Goal: Information Seeking & Learning: Learn about a topic

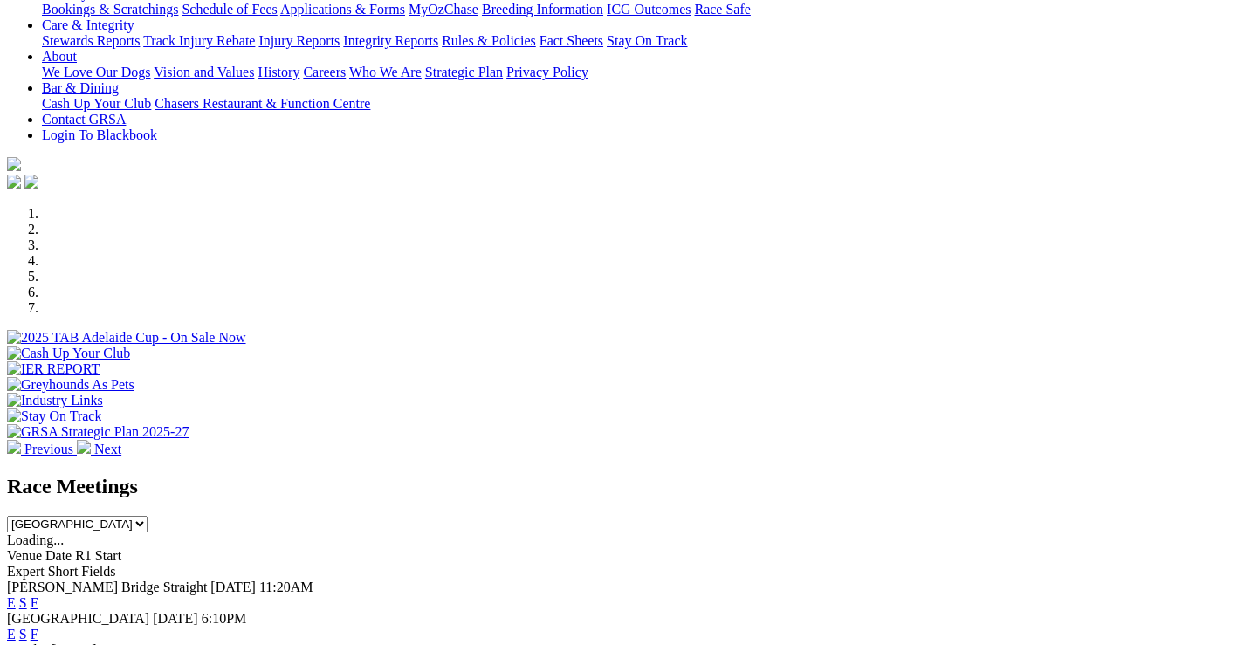
scroll to position [349, 0]
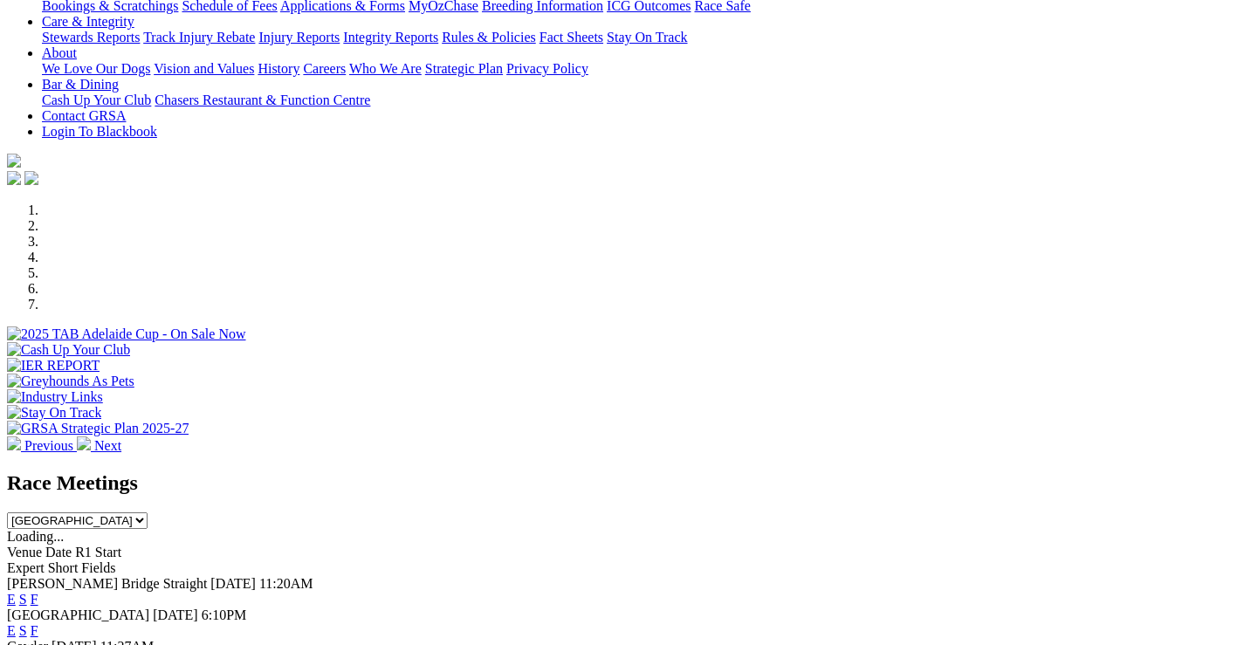
click at [38, 592] on link "F" at bounding box center [35, 599] width 8 height 15
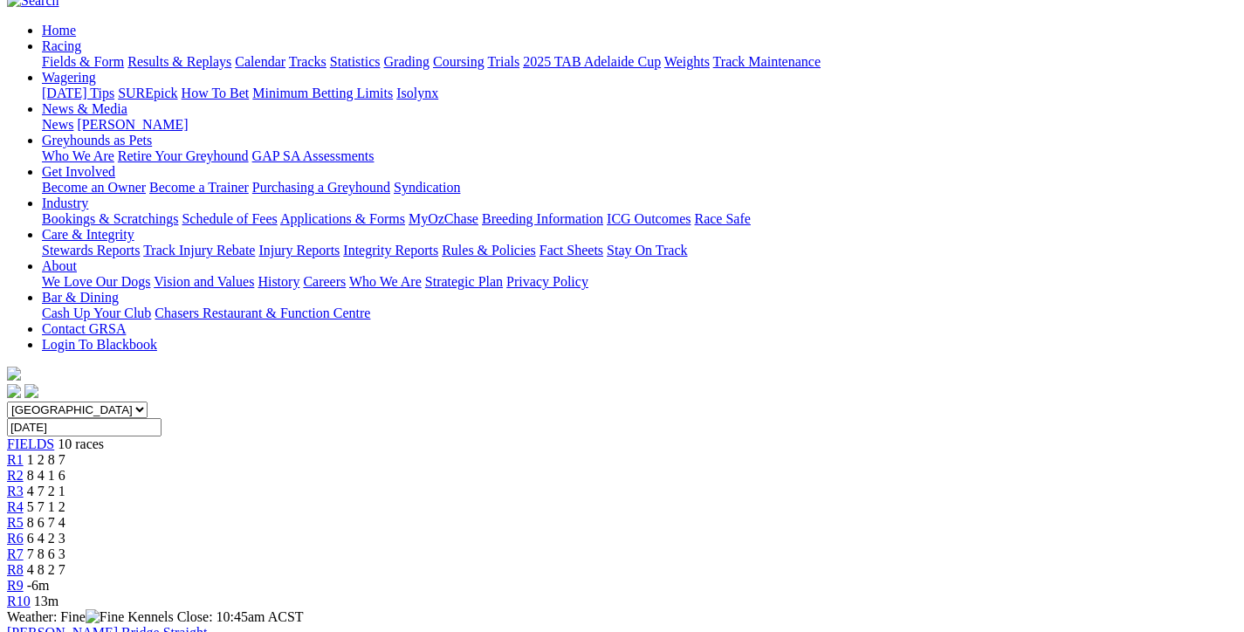
scroll to position [175, 0]
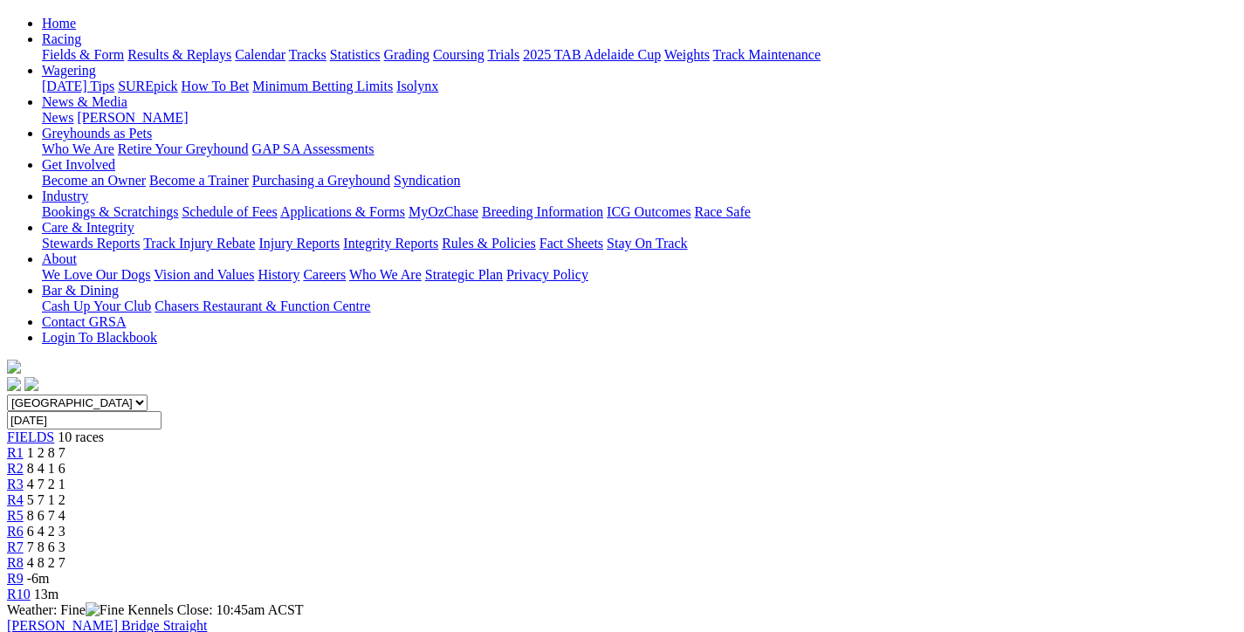
click at [334, 461] on div "R2 8 4 1 6" at bounding box center [622, 469] width 1230 height 16
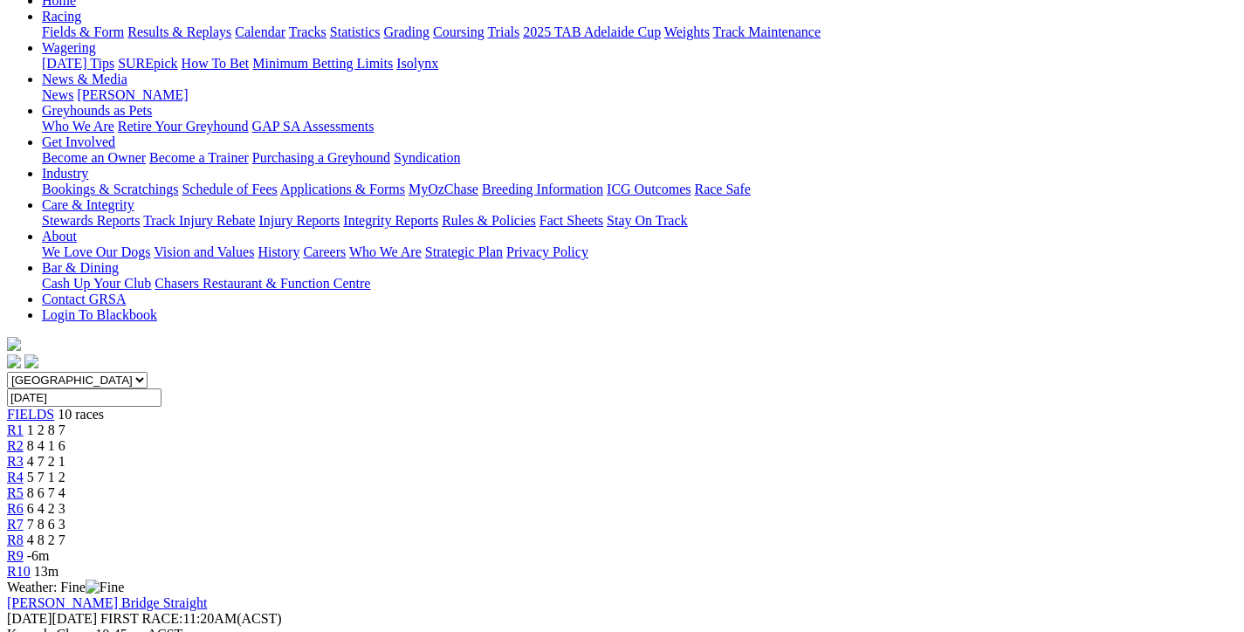
scroll to position [262, 0]
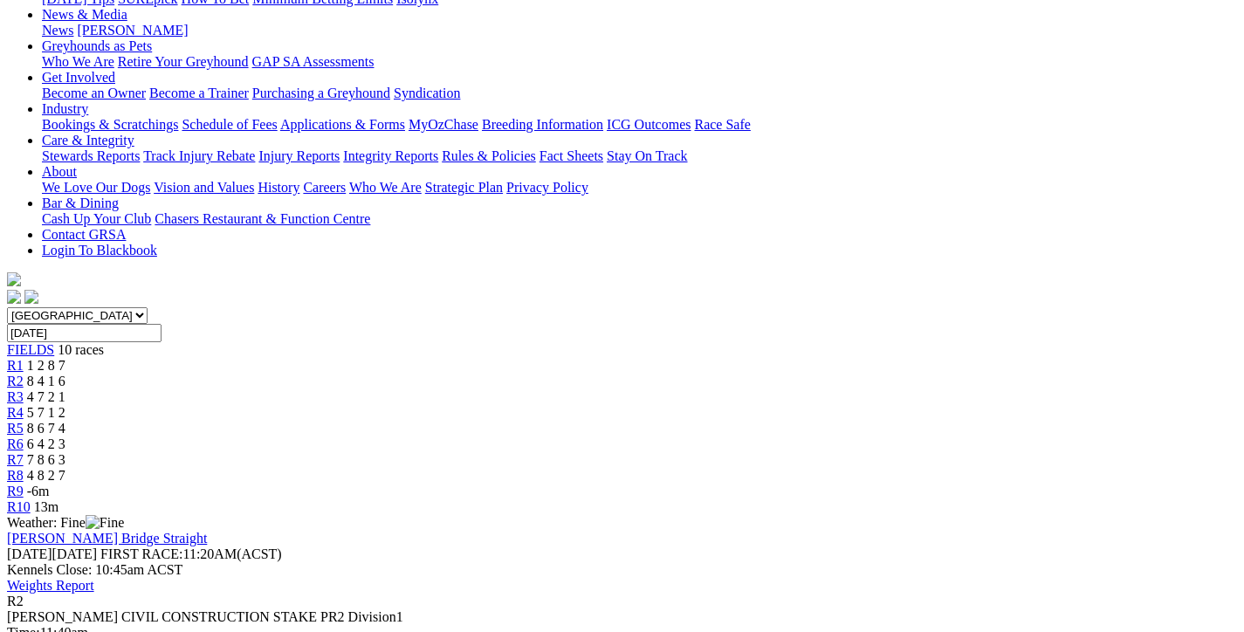
click at [65, 389] on span "4 7 2 1" at bounding box center [46, 396] width 38 height 15
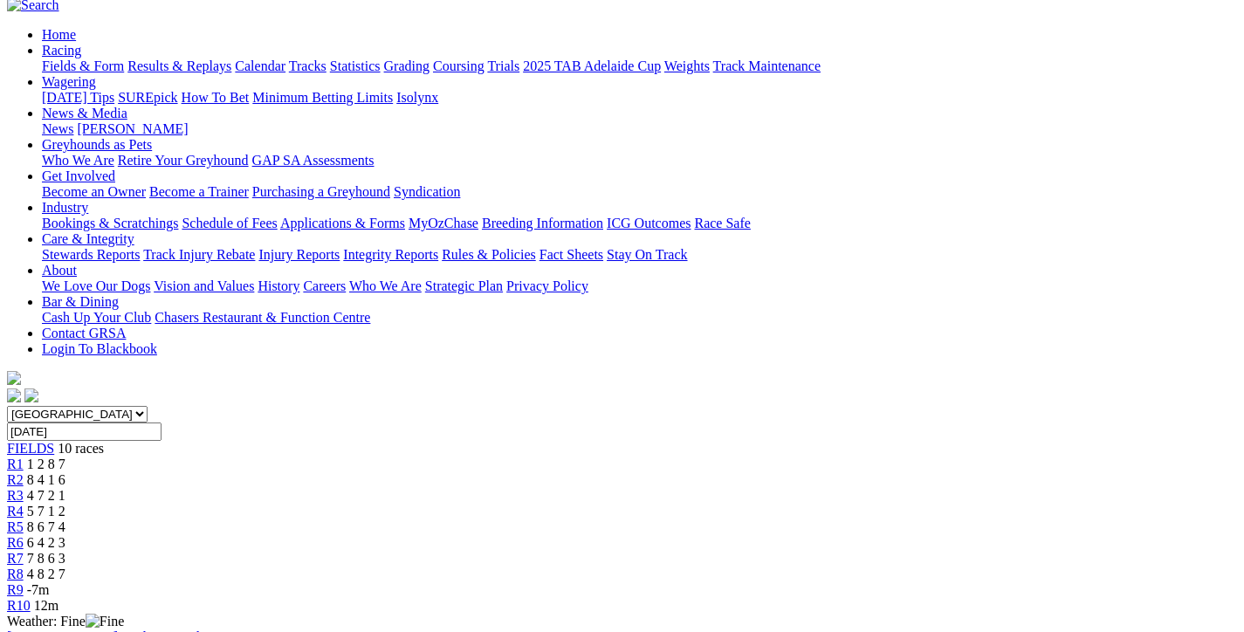
scroll to position [175, 0]
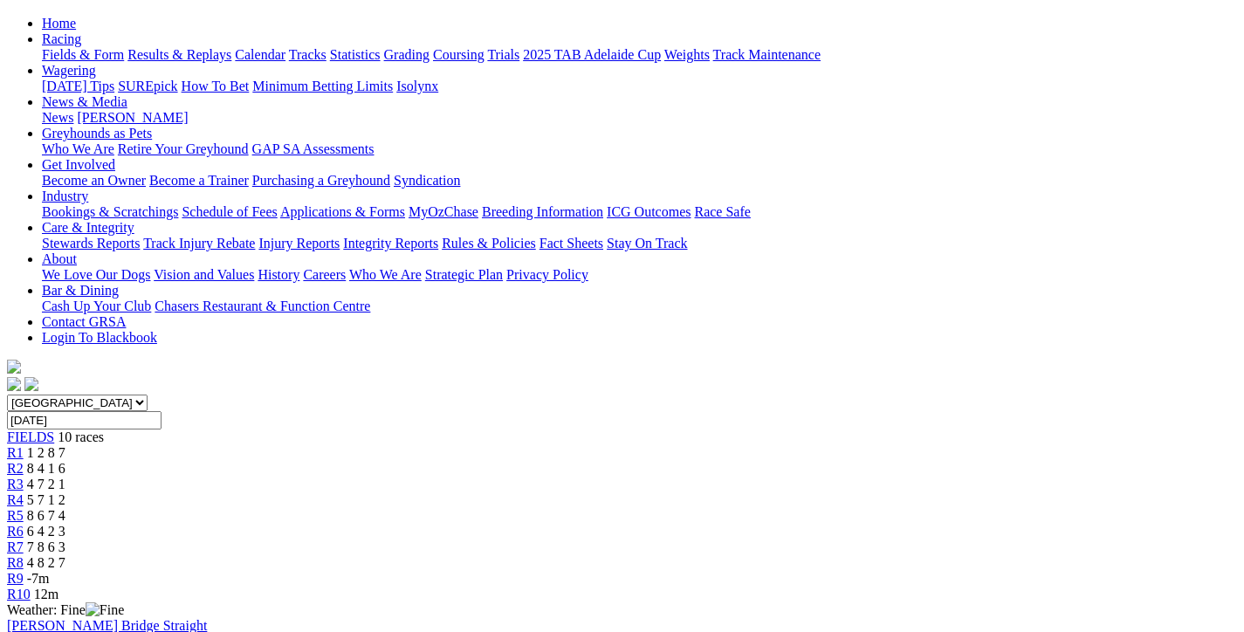
click at [24, 492] on link "R4" at bounding box center [15, 499] width 17 height 15
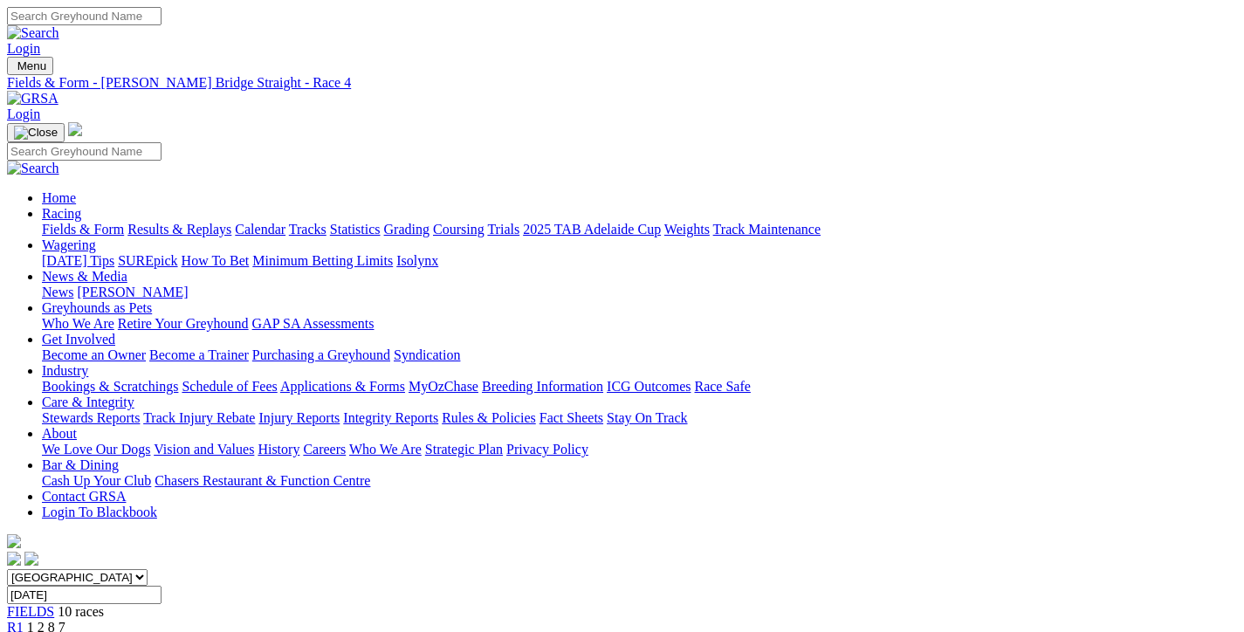
click at [104, 222] on link "Fields & Form" at bounding box center [83, 229] width 82 height 15
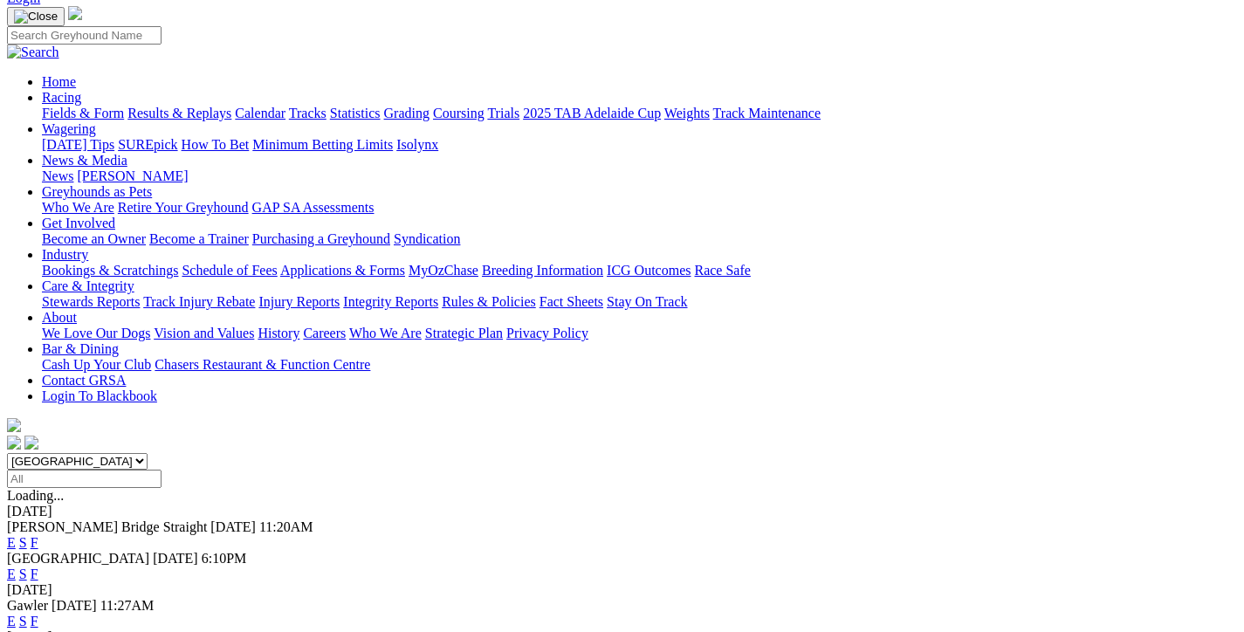
scroll to position [262, 0]
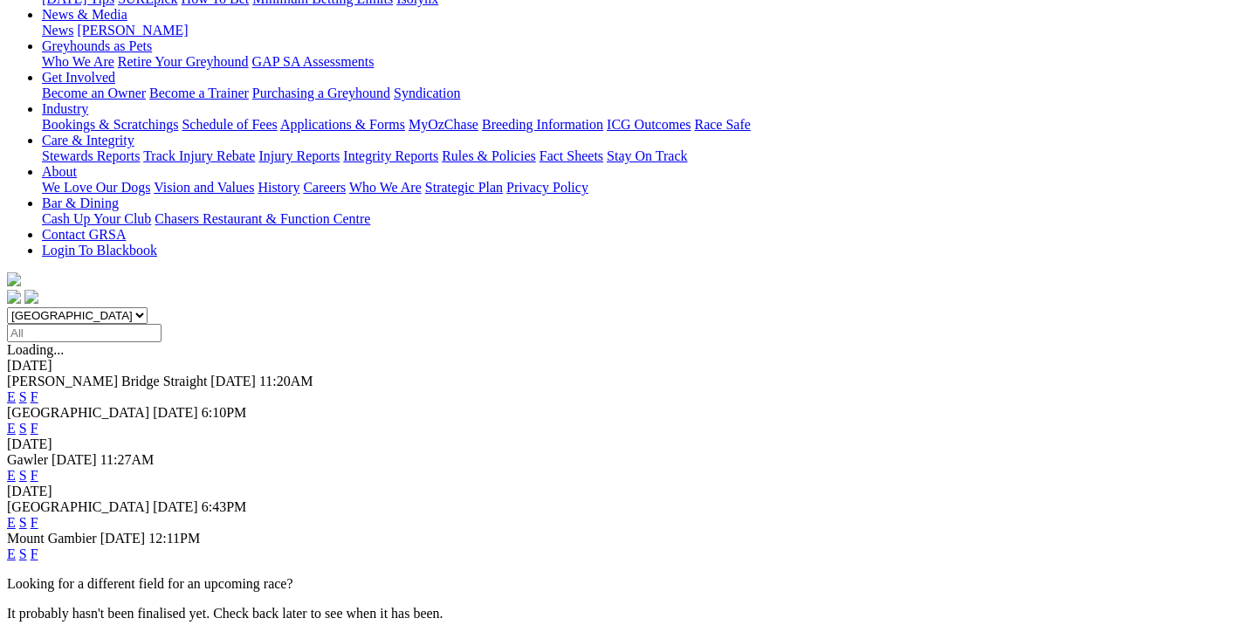
click at [38, 468] on link "F" at bounding box center [35, 475] width 8 height 15
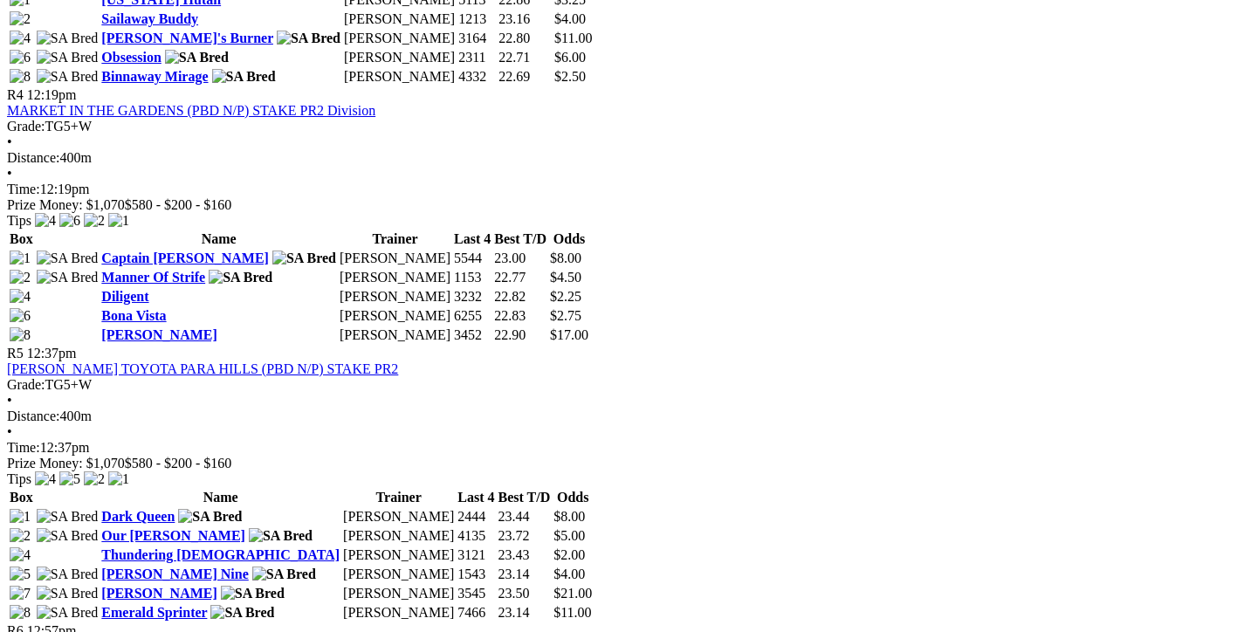
scroll to position [1571, 0]
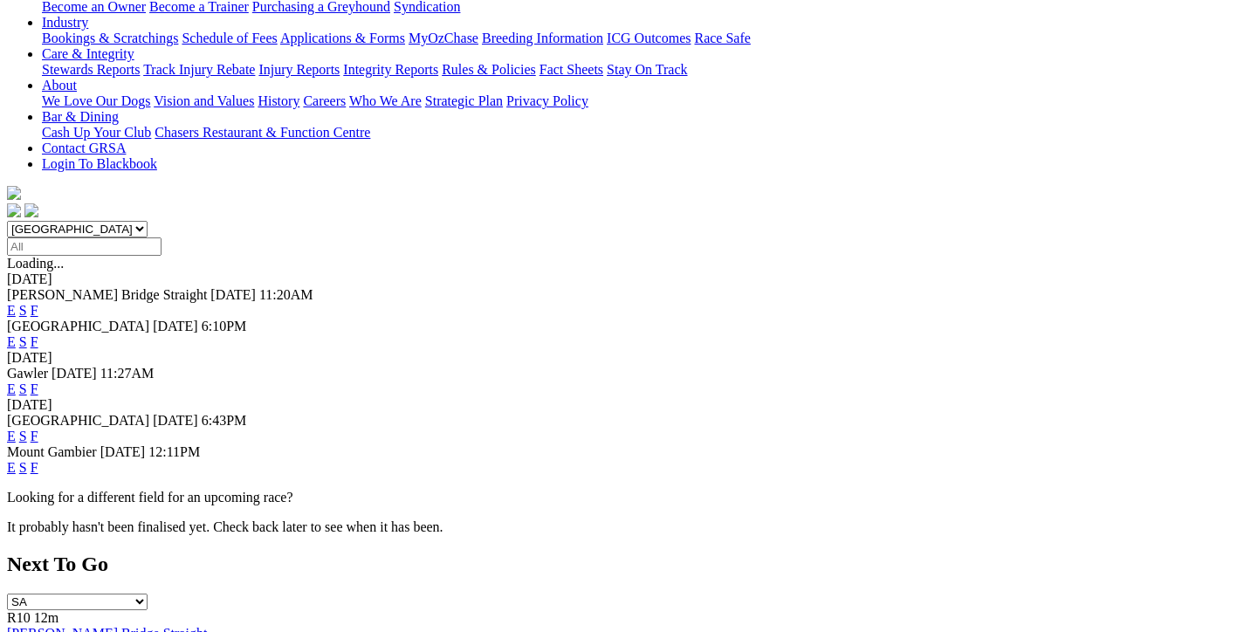
scroll to position [349, 0]
click at [38, 428] on link "F" at bounding box center [35, 435] width 8 height 15
